Goal: Task Accomplishment & Management: Use online tool/utility

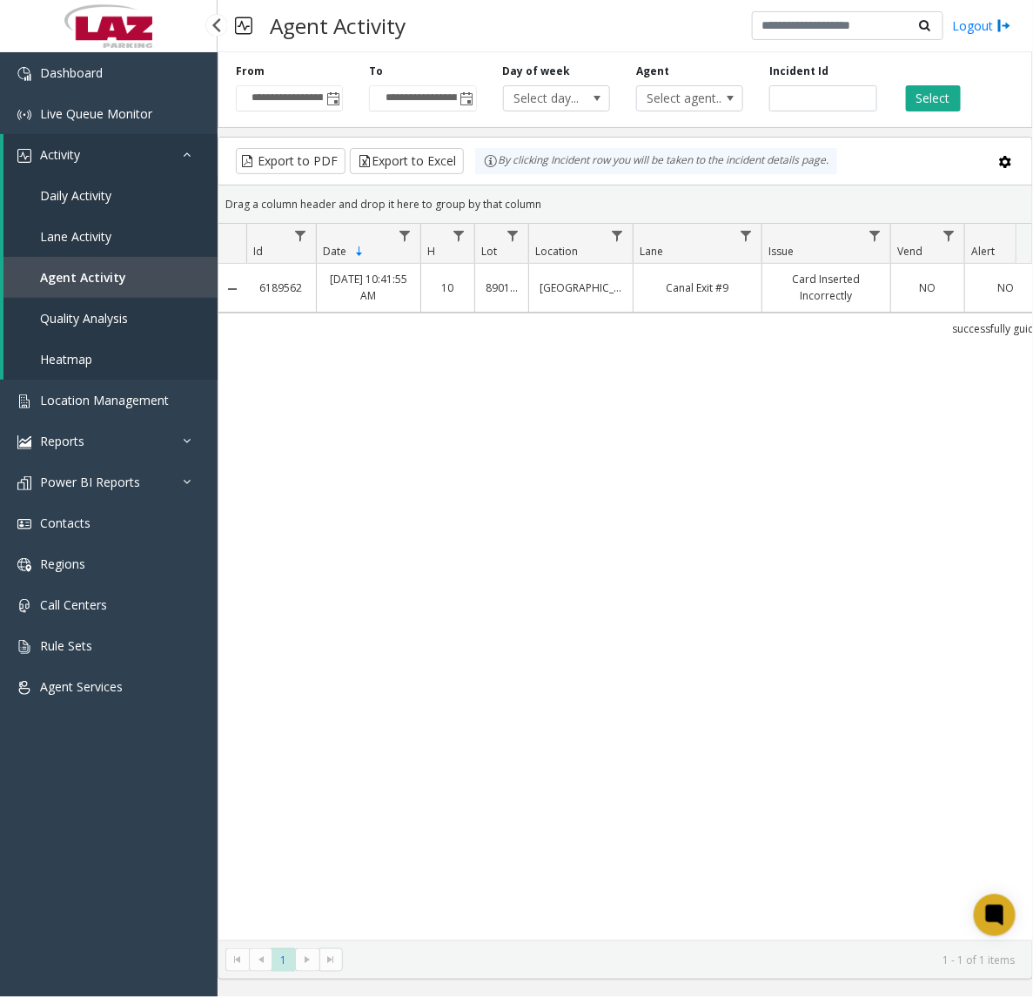
click at [105, 194] on span "Daily Activity" at bounding box center [75, 195] width 71 height 17
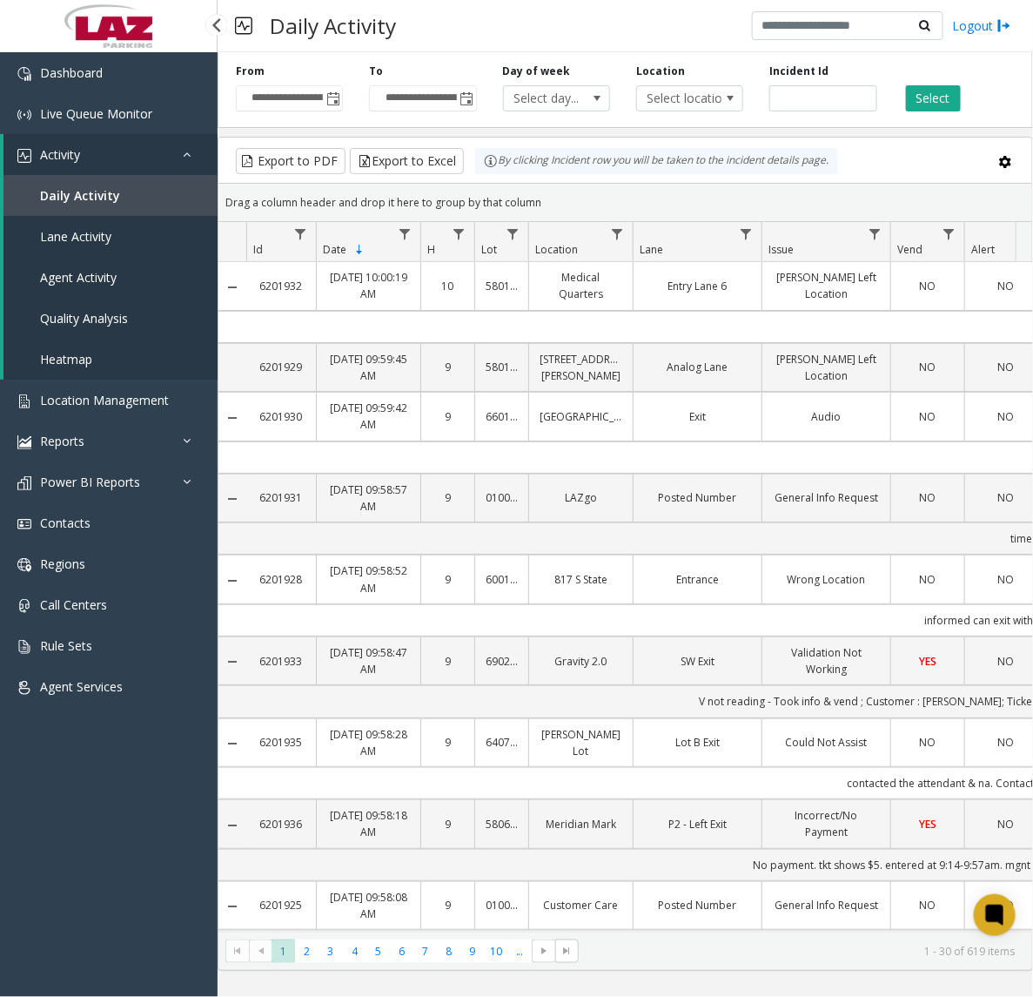
click at [78, 272] on span "Agent Activity" at bounding box center [78, 277] width 77 height 17
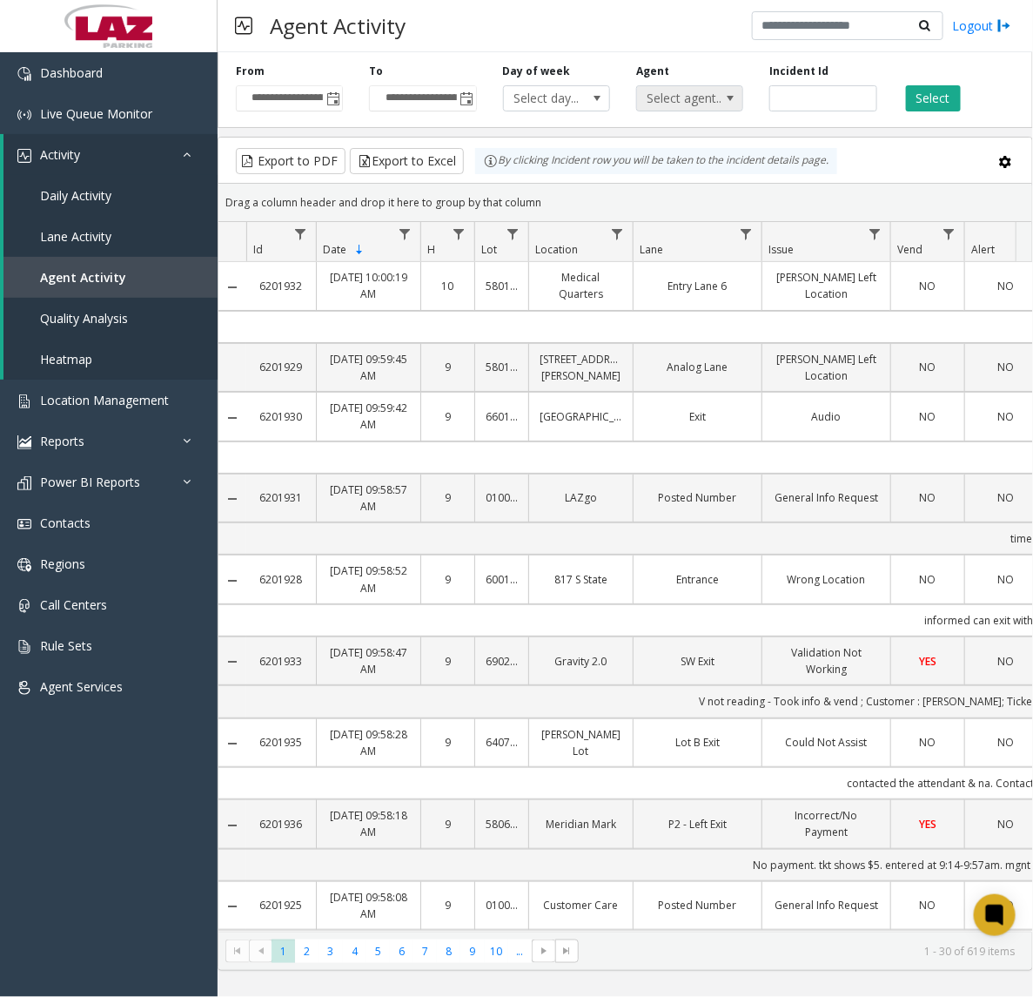
click at [702, 100] on span "Select agent..." at bounding box center [679, 98] width 84 height 24
type input "******"
drag, startPoint x: 693, startPoint y: 190, endPoint x: 731, endPoint y: 175, distance: 41.1
click at [692, 191] on li "[PERSON_NAME]" at bounding box center [690, 189] width 102 height 23
click at [931, 101] on button "Select" at bounding box center [933, 98] width 55 height 26
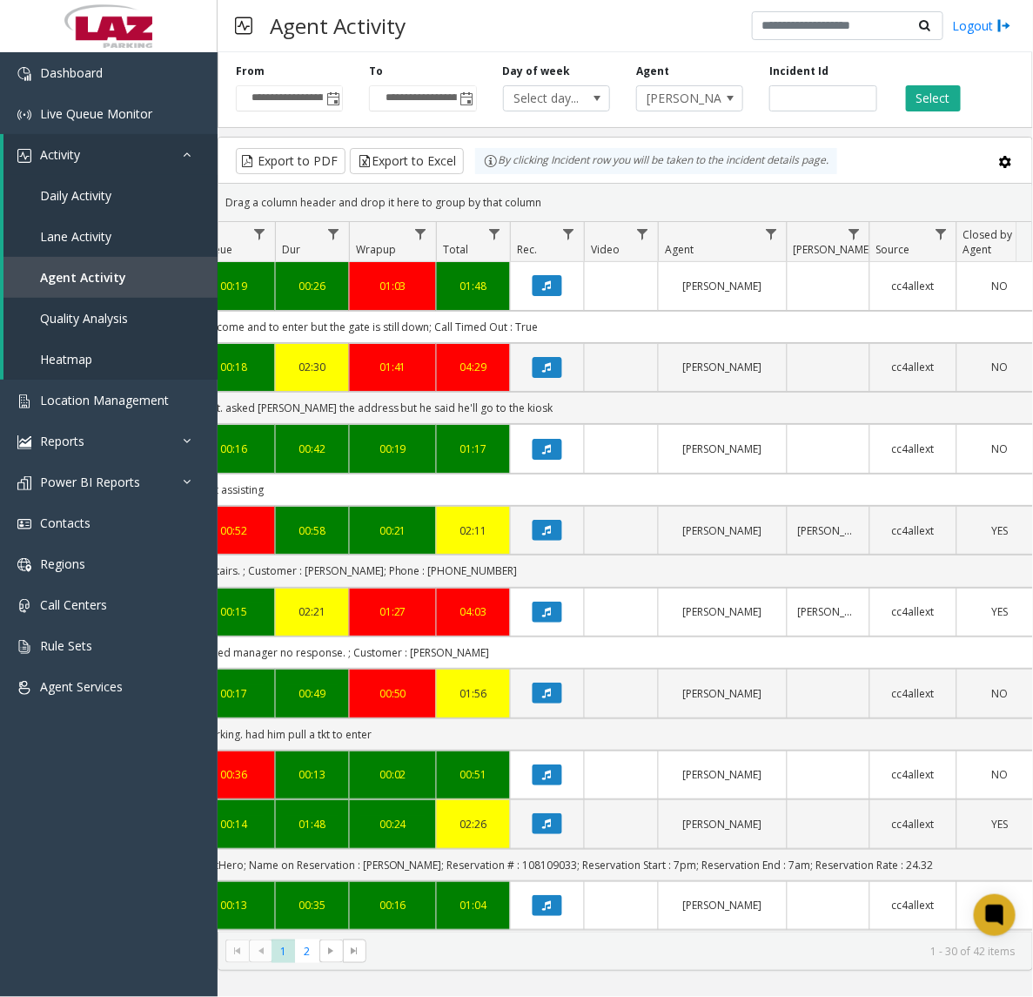
scroll to position [0, 868]
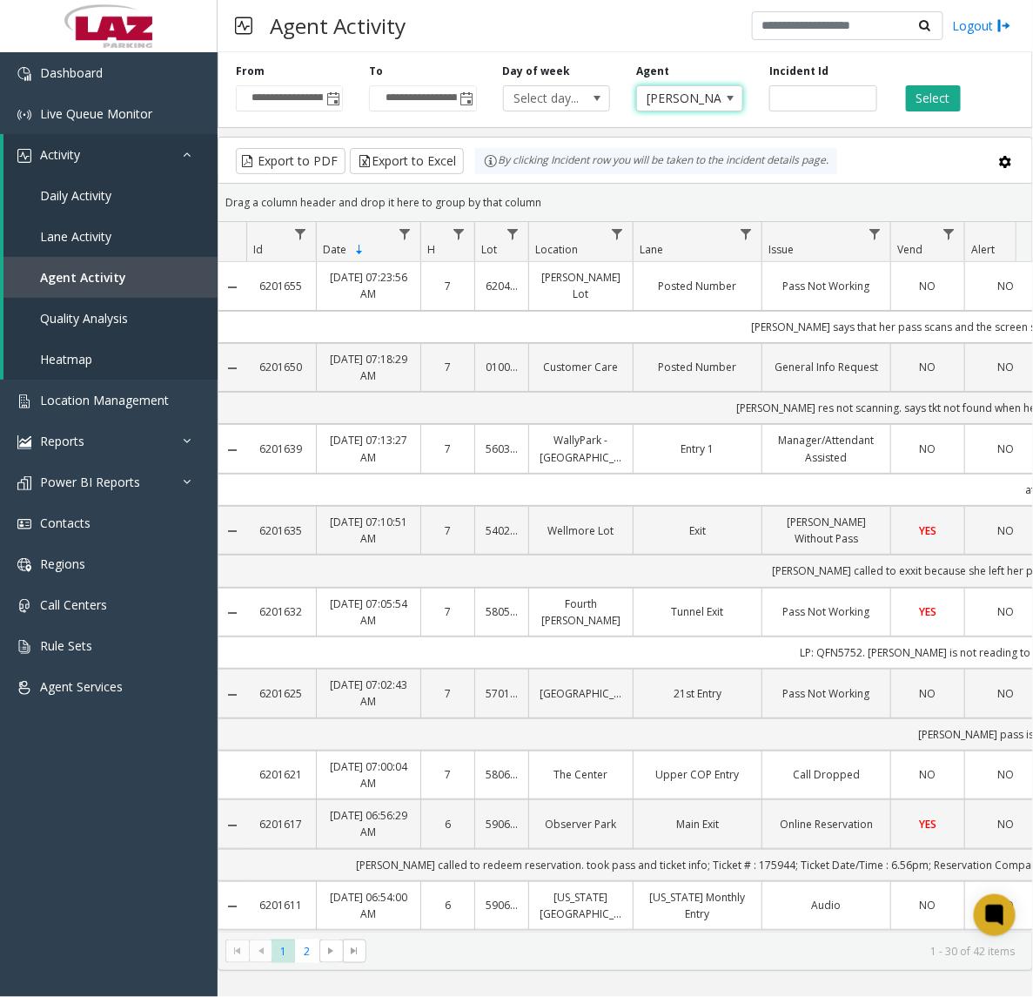
click at [699, 98] on span "[PERSON_NAME]" at bounding box center [679, 98] width 84 height 24
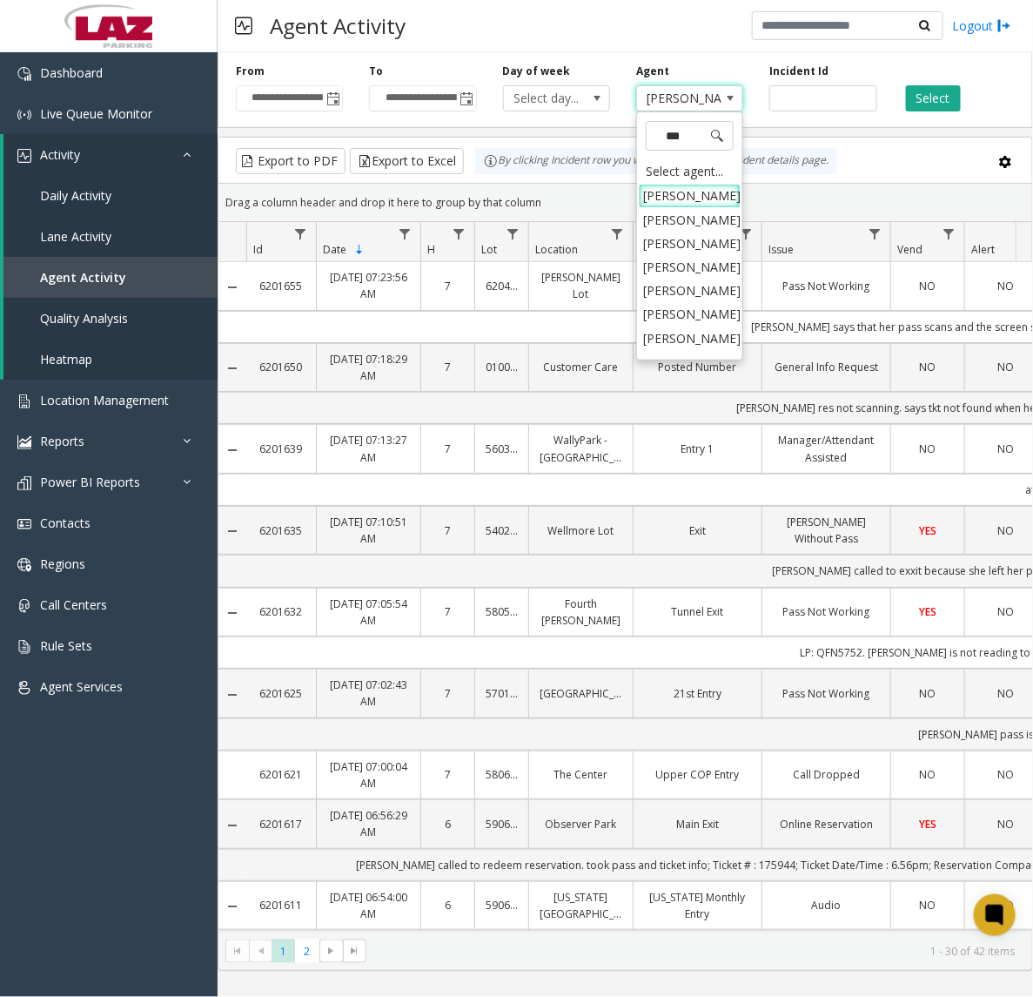
type input "****"
click at [681, 197] on li "[PERSON_NAME]" at bounding box center [690, 195] width 102 height 23
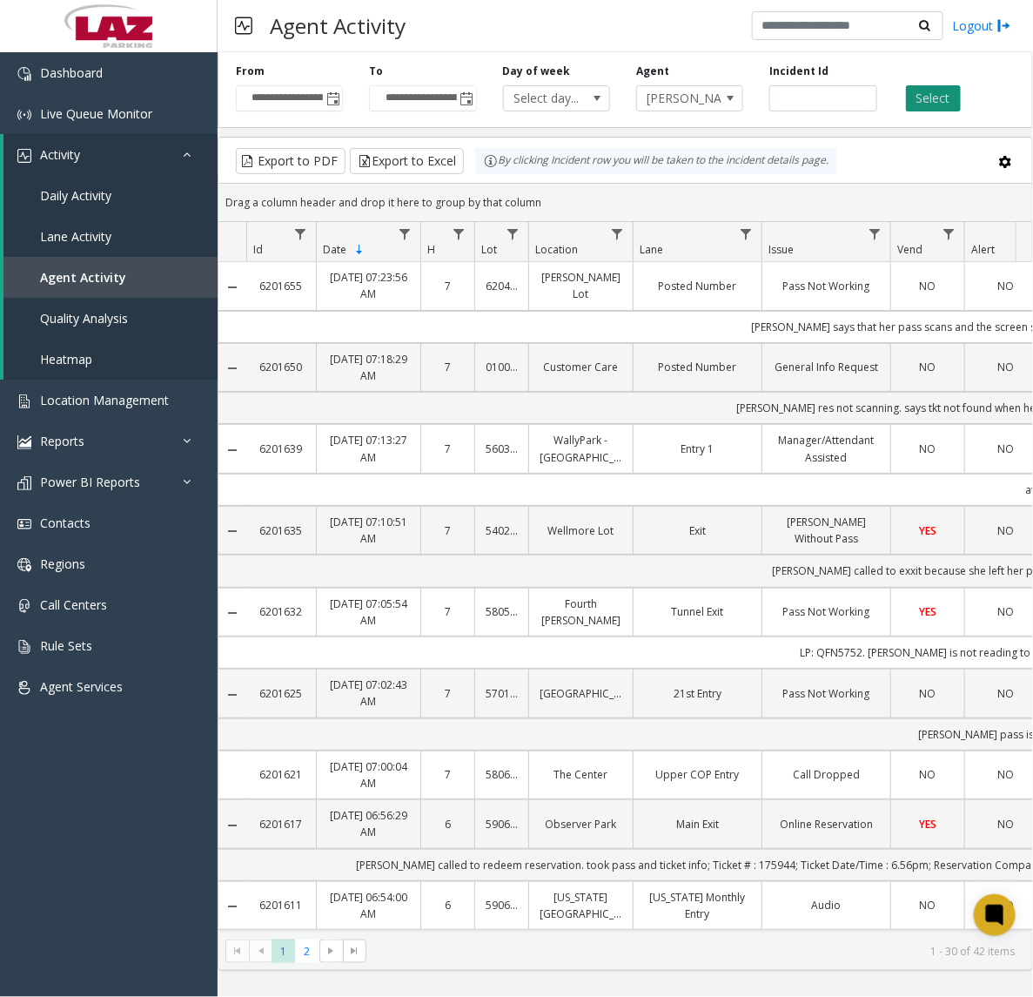
click at [923, 102] on button "Select" at bounding box center [933, 98] width 55 height 26
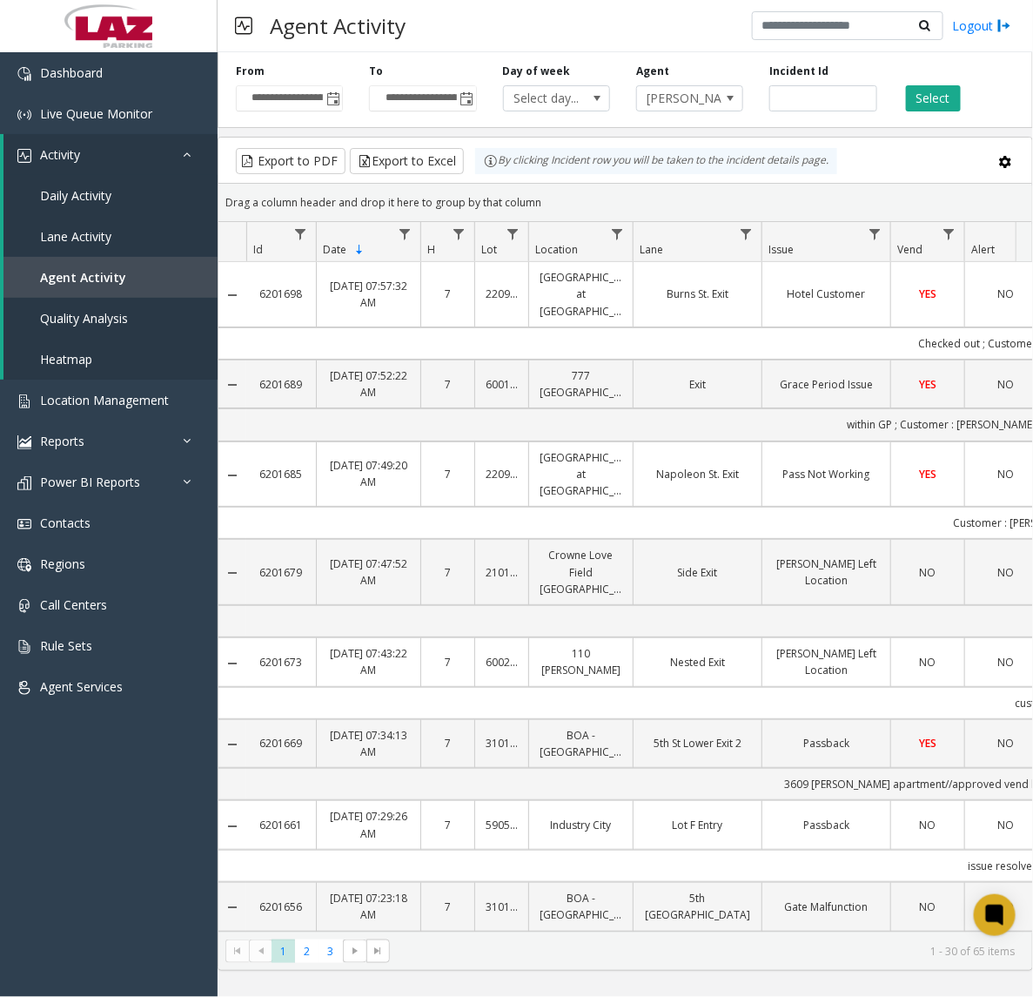
drag, startPoint x: 492, startPoint y: 928, endPoint x: 558, endPoint y: 930, distance: 66.2
